Goal: Transaction & Acquisition: Purchase product/service

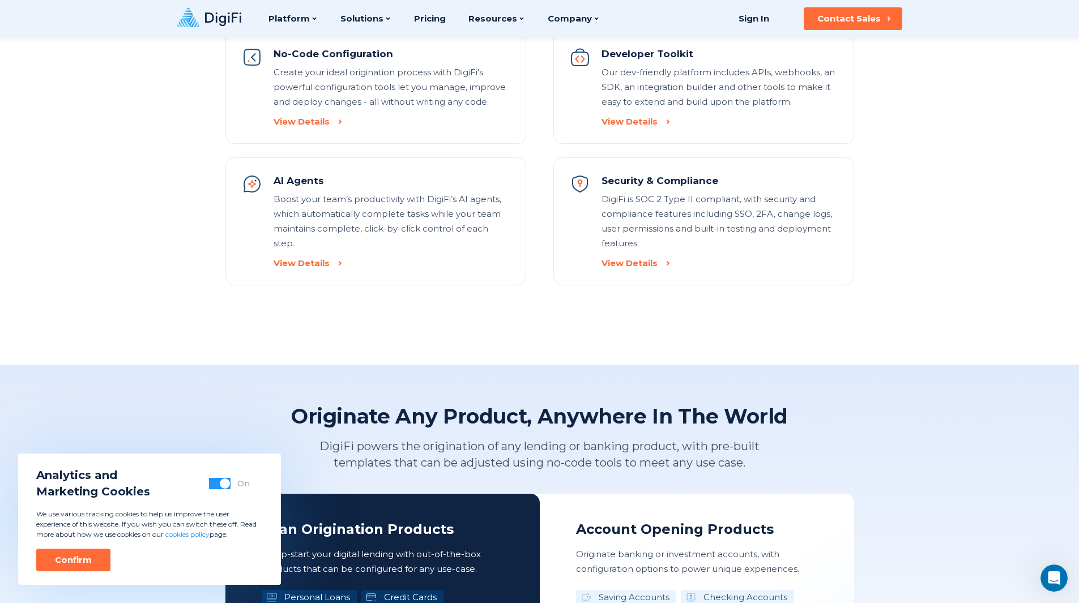
scroll to position [1303, 0]
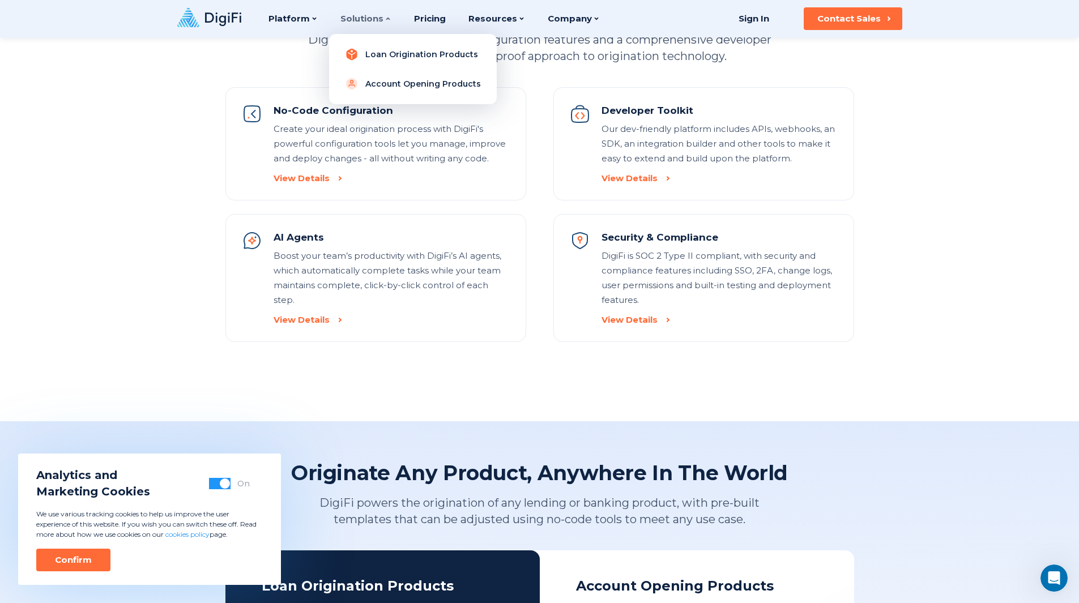
click at [359, 50] on link "Loan Origination Products" at bounding box center [413, 54] width 150 height 23
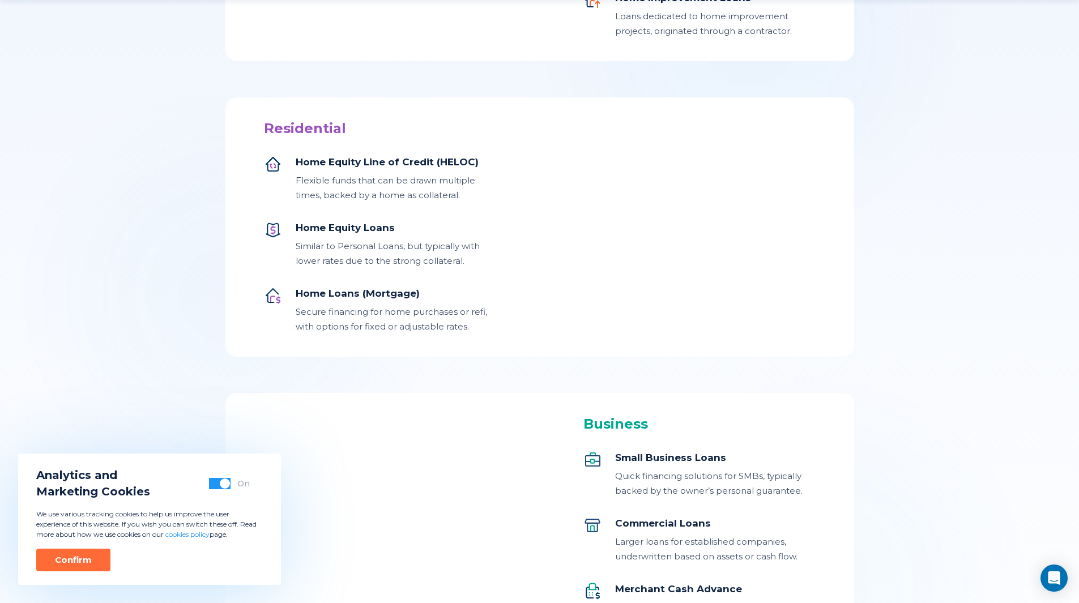
scroll to position [1077, 0]
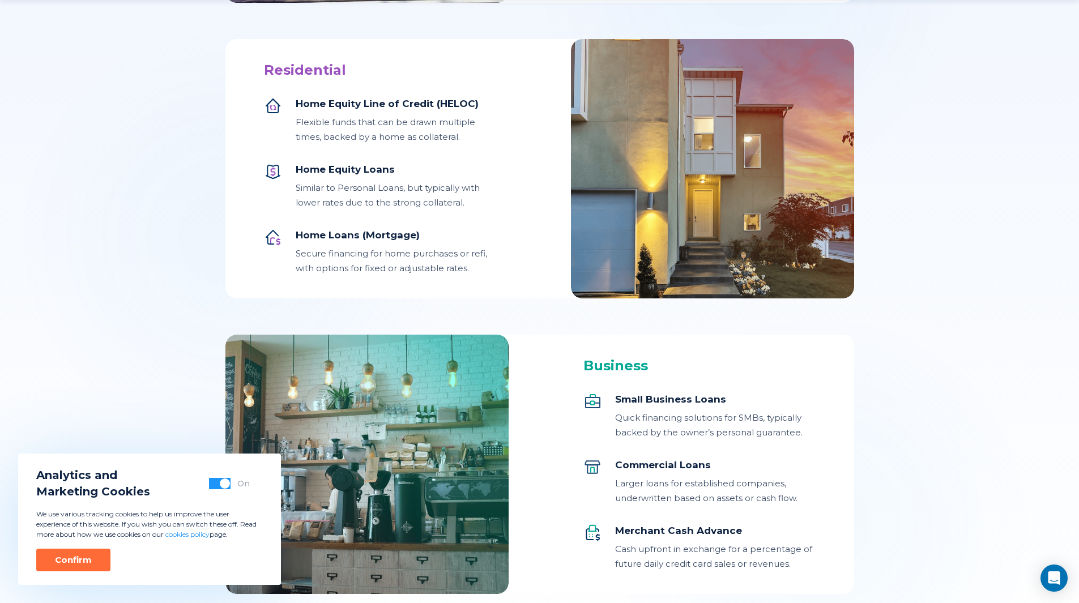
click at [361, 244] on div "Home Loans (Mortgage) Secure financing for home purchases or refi, with options…" at bounding box center [396, 252] width 201 height 48
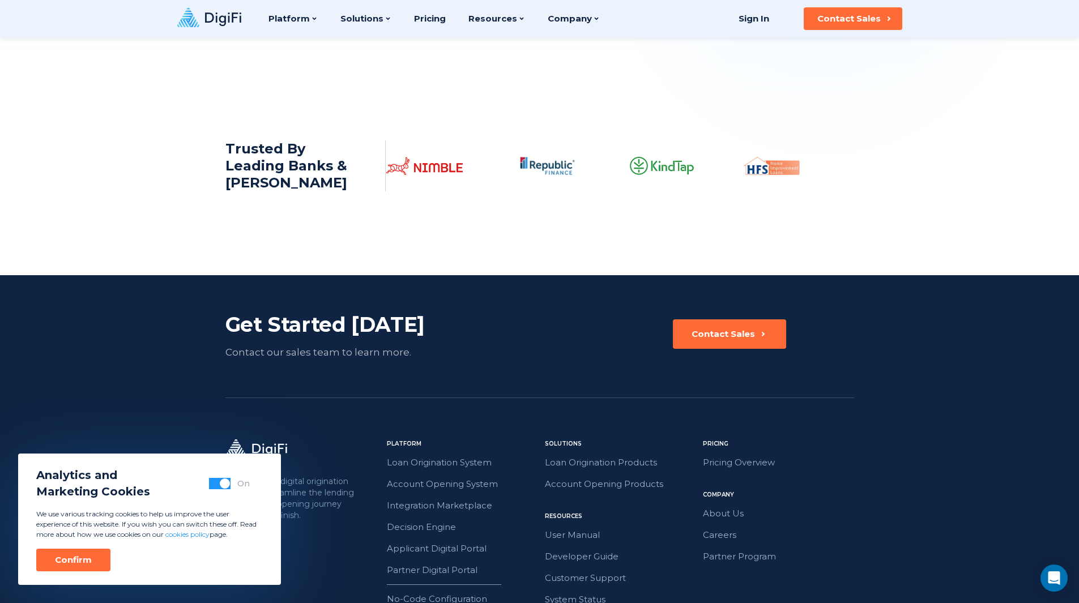
scroll to position [1586, 0]
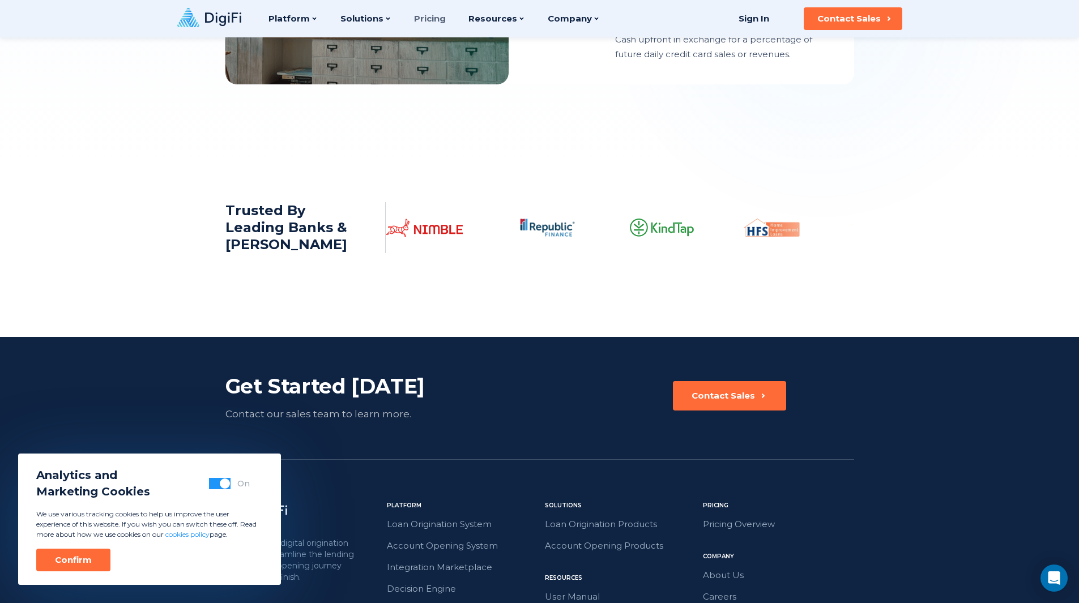
click at [427, 19] on link "Pricing" at bounding box center [430, 18] width 32 height 37
